Goal: Information Seeking & Learning: Learn about a topic

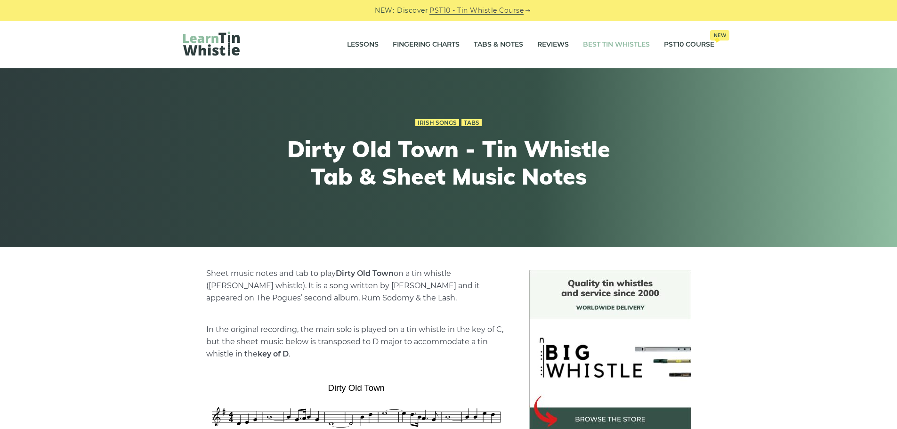
click at [611, 46] on link "Best Tin Whistles" at bounding box center [616, 45] width 67 height 24
click at [420, 43] on link "Fingering Charts" at bounding box center [426, 45] width 67 height 24
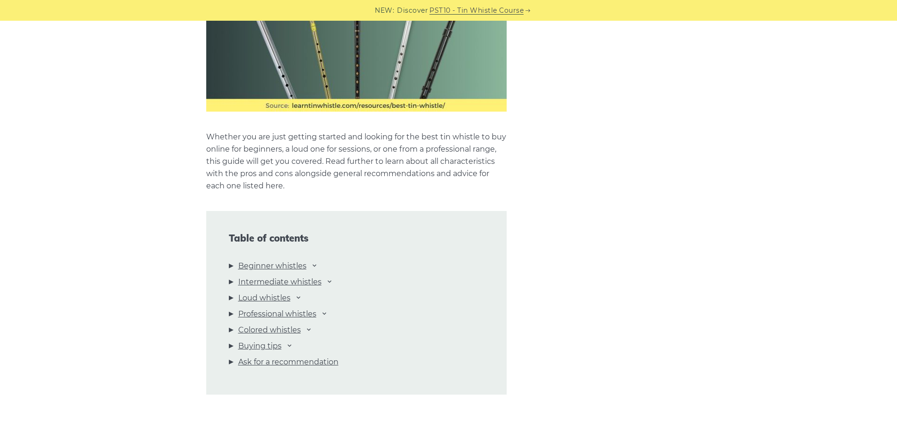
scroll to position [865, 0]
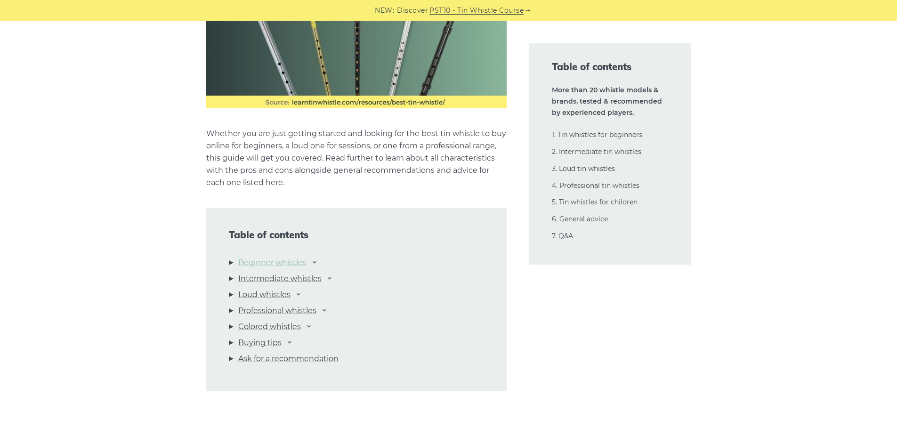
click at [268, 261] on link "Beginner whistles" at bounding box center [272, 263] width 68 height 12
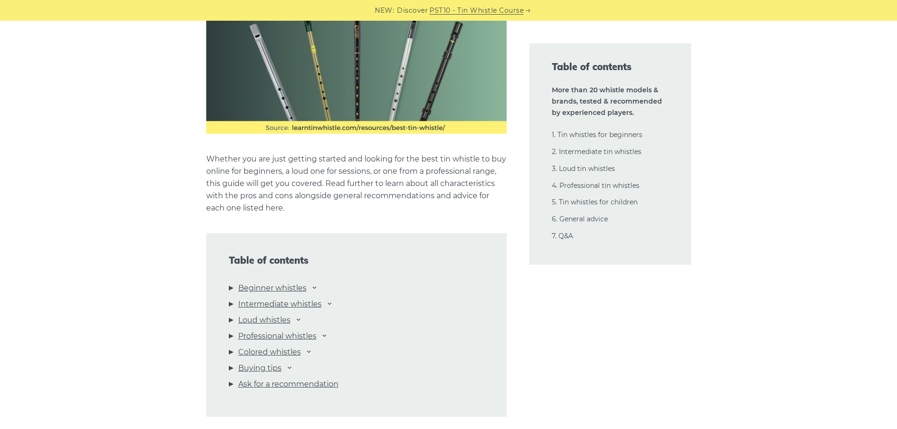
scroll to position [838, 0]
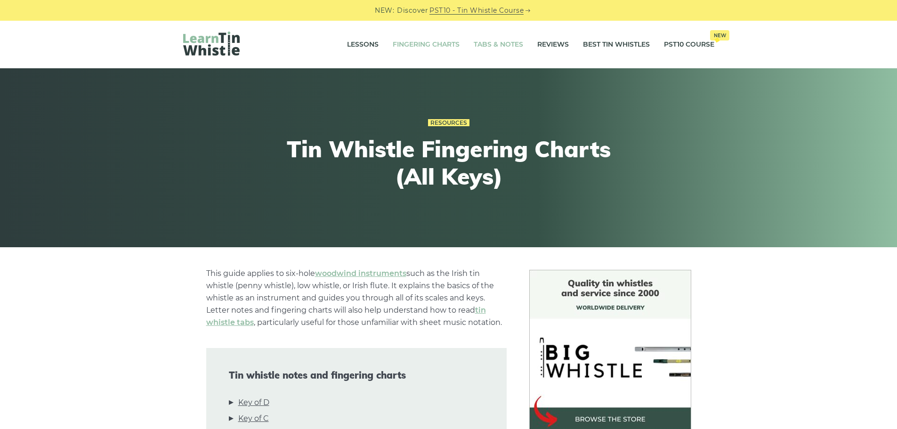
click at [492, 42] on link "Tabs & Notes" at bounding box center [498, 45] width 49 height 24
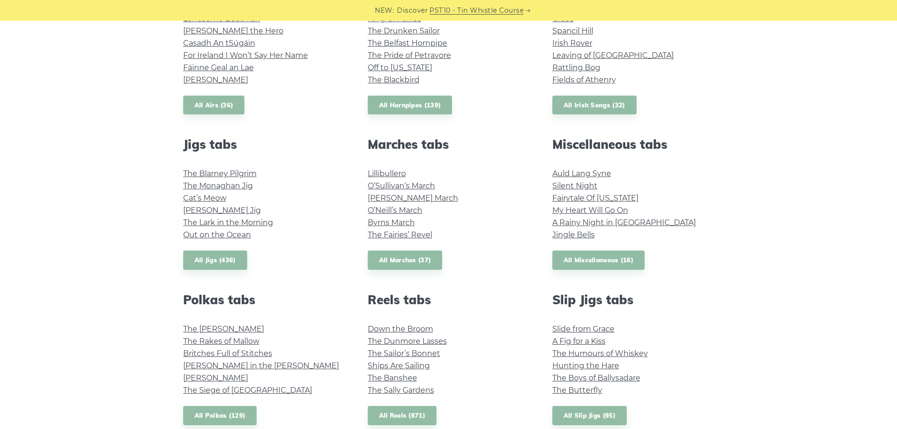
scroll to position [377, 0]
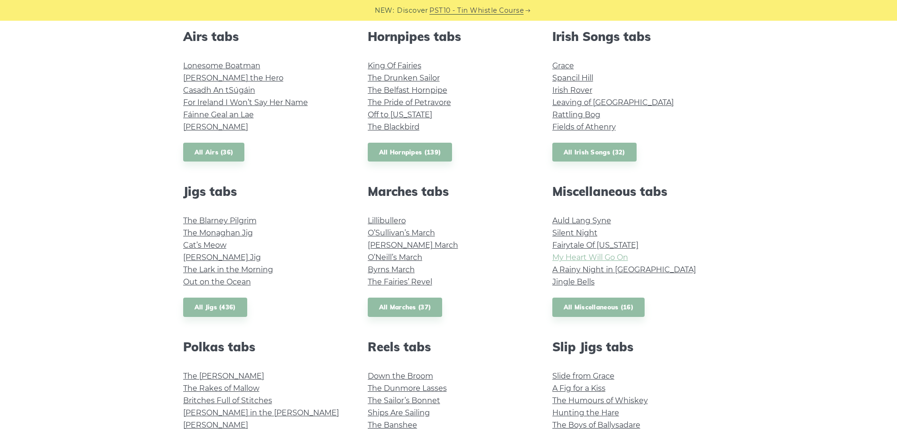
click at [576, 258] on link "My Heart Will Go On" at bounding box center [590, 257] width 76 height 9
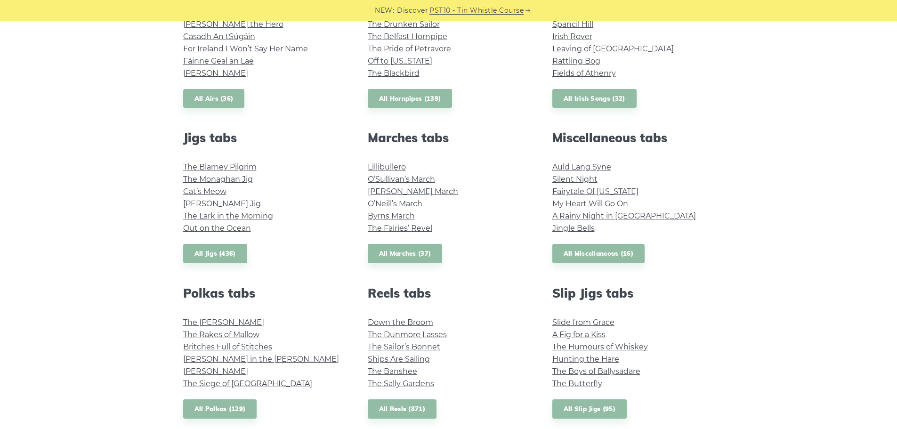
scroll to position [424, 0]
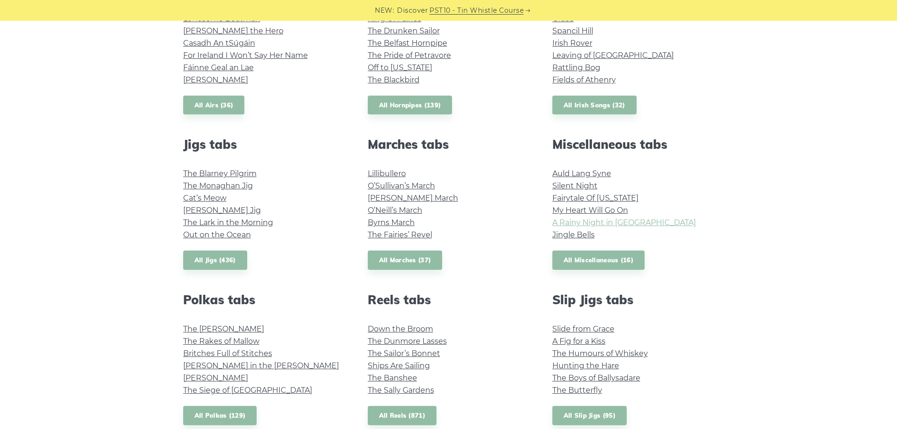
click at [603, 223] on link "A Rainy Night in Soho" at bounding box center [624, 222] width 144 height 9
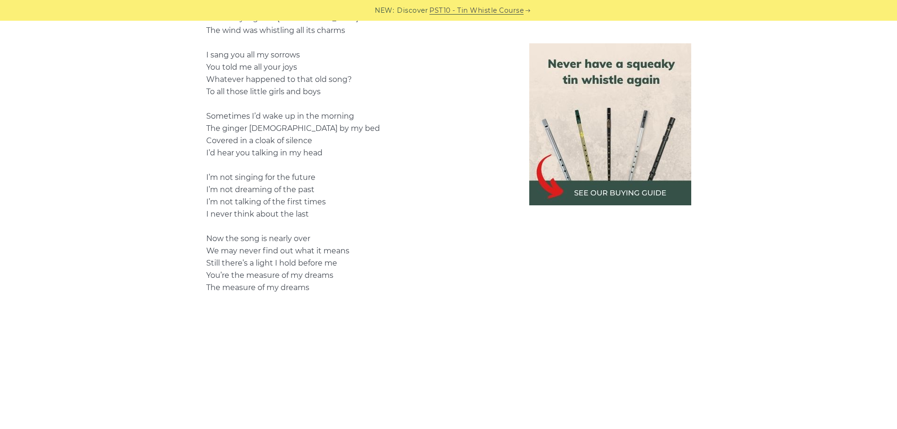
scroll to position [801, 0]
